Goal: Transaction & Acquisition: Purchase product/service

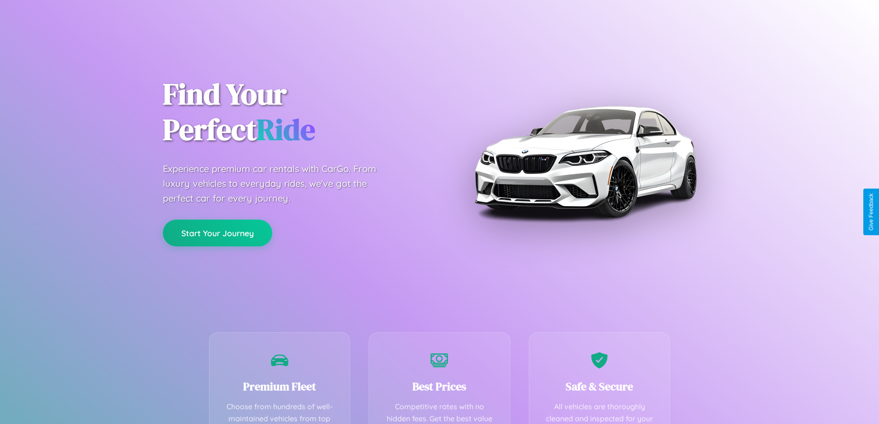
scroll to position [269, 0]
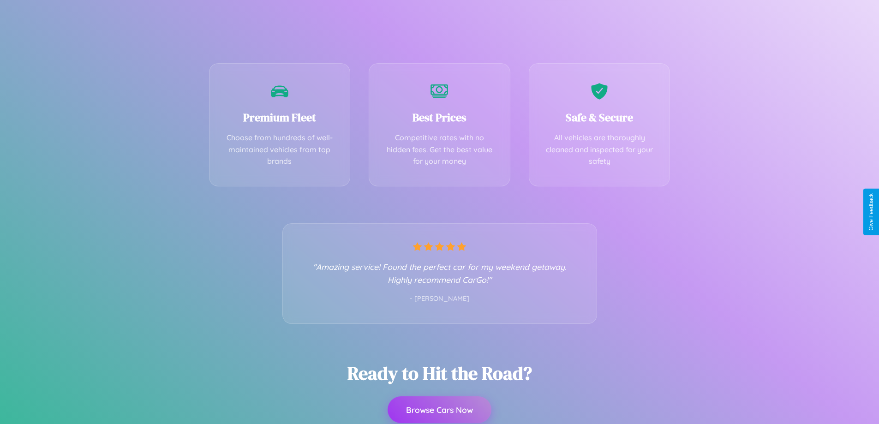
click at [439, 410] on button "Browse Cars Now" at bounding box center [439, 409] width 104 height 27
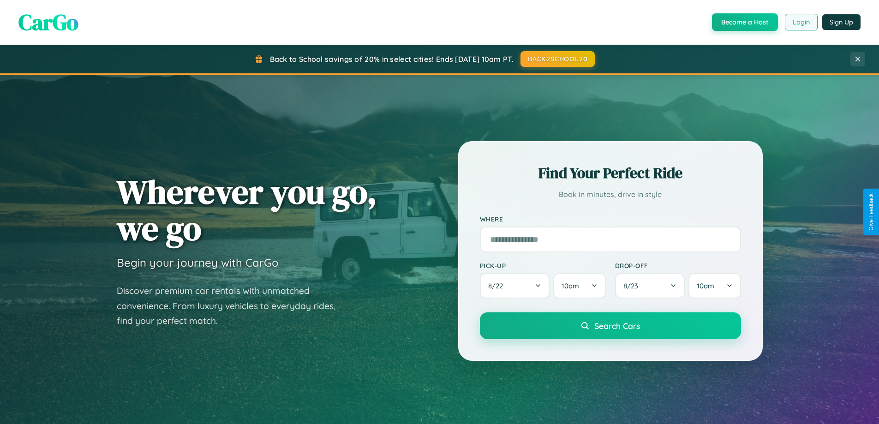
click at [800, 22] on button "Login" at bounding box center [801, 22] width 33 height 17
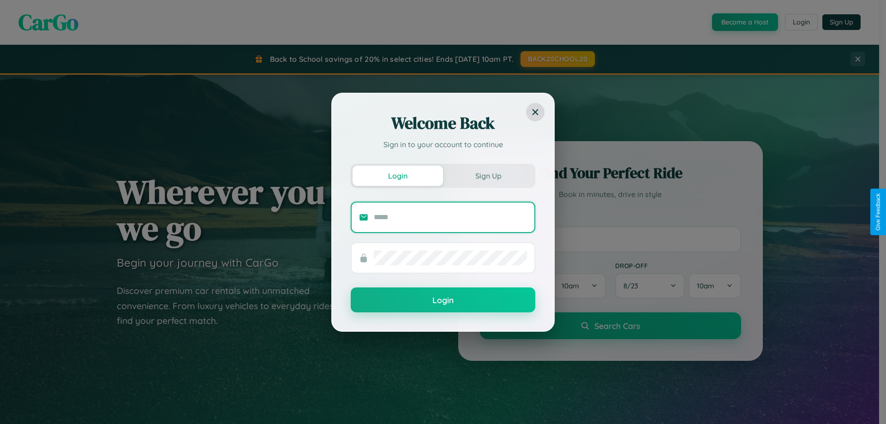
click at [450, 217] on input "text" at bounding box center [450, 217] width 153 height 15
type input "**********"
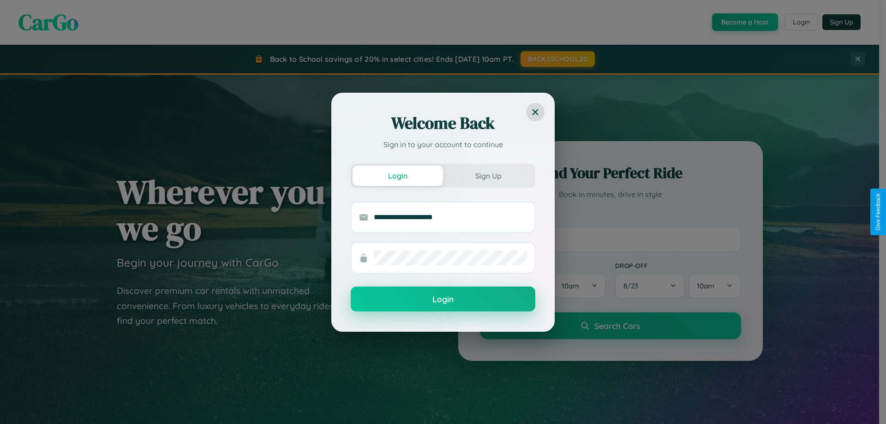
click at [443, 299] on button "Login" at bounding box center [443, 298] width 185 height 25
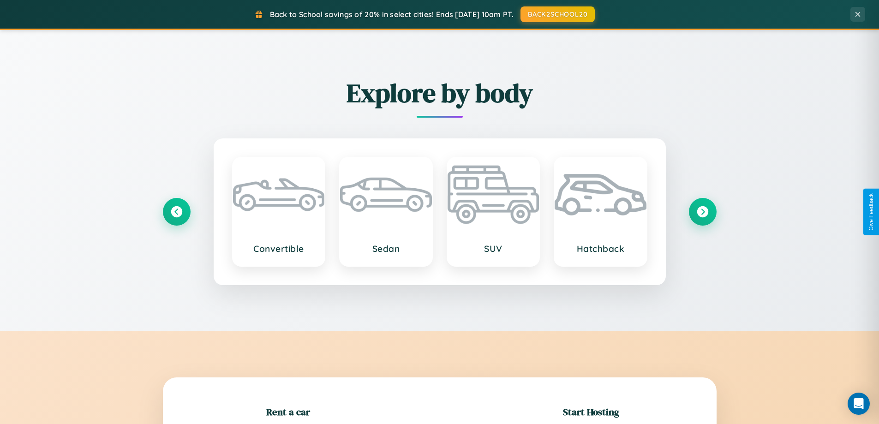
scroll to position [199, 0]
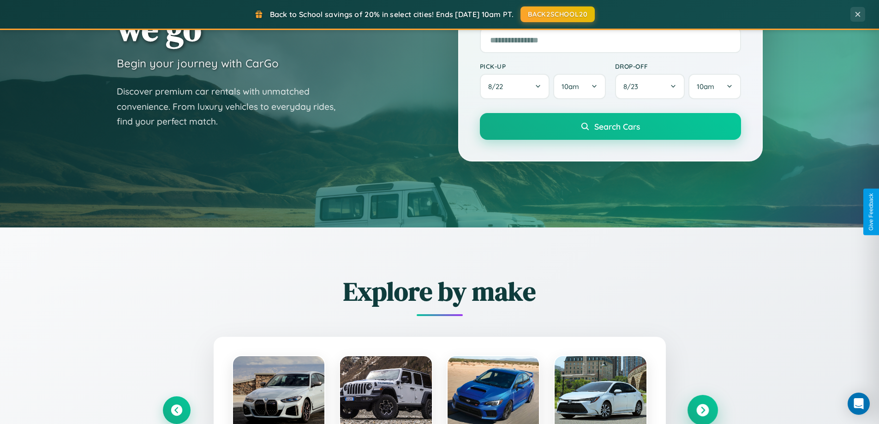
click at [702, 410] on icon at bounding box center [702, 410] width 12 height 12
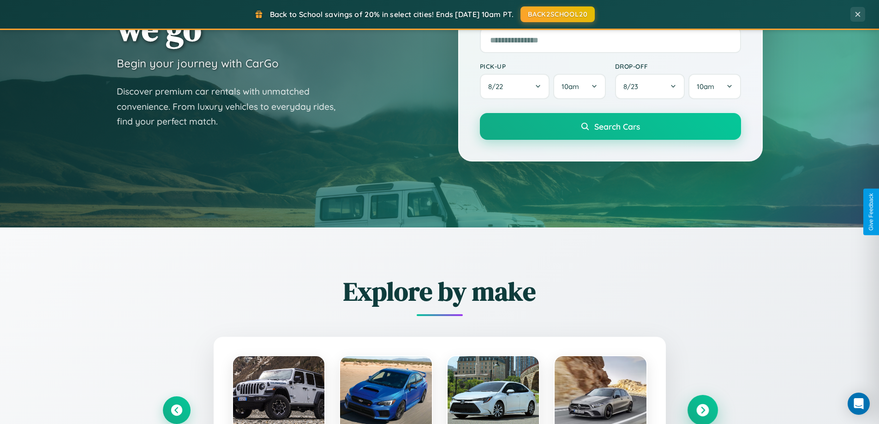
click at [702, 409] on icon at bounding box center [702, 410] width 12 height 12
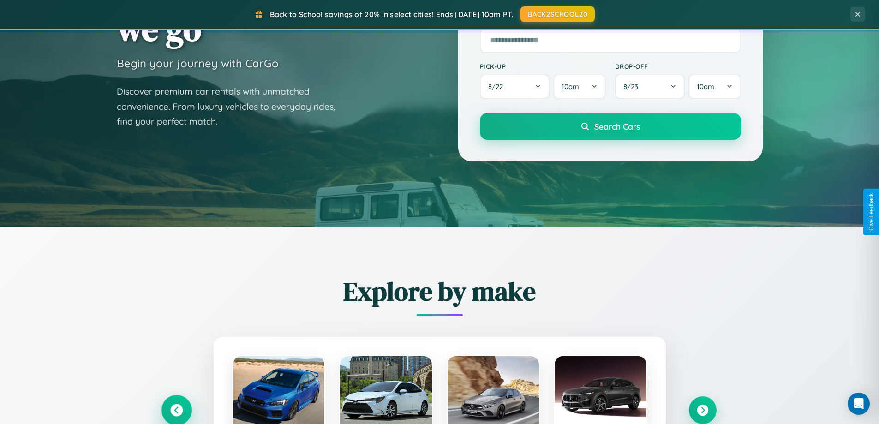
click at [176, 409] on icon at bounding box center [176, 410] width 15 height 15
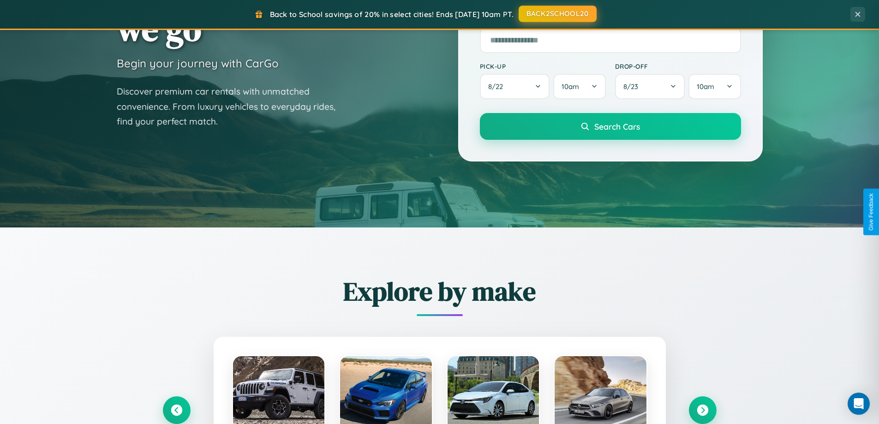
click at [557, 14] on button "BACK2SCHOOL20" at bounding box center [557, 14] width 78 height 17
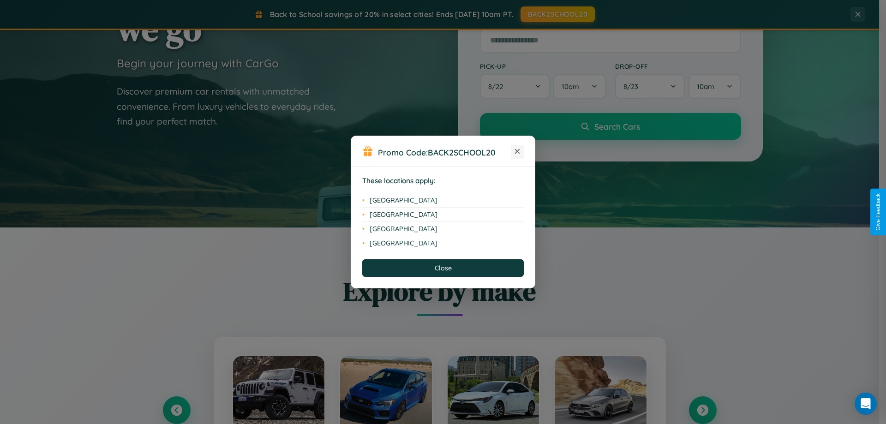
click at [517, 152] on icon at bounding box center [517, 151] width 5 height 5
